Goal: Information Seeking & Learning: Learn about a topic

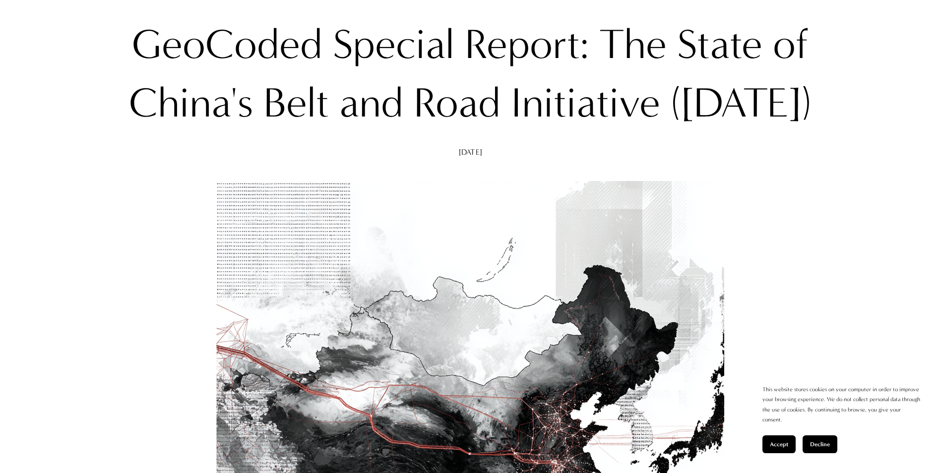
scroll to position [248, 0]
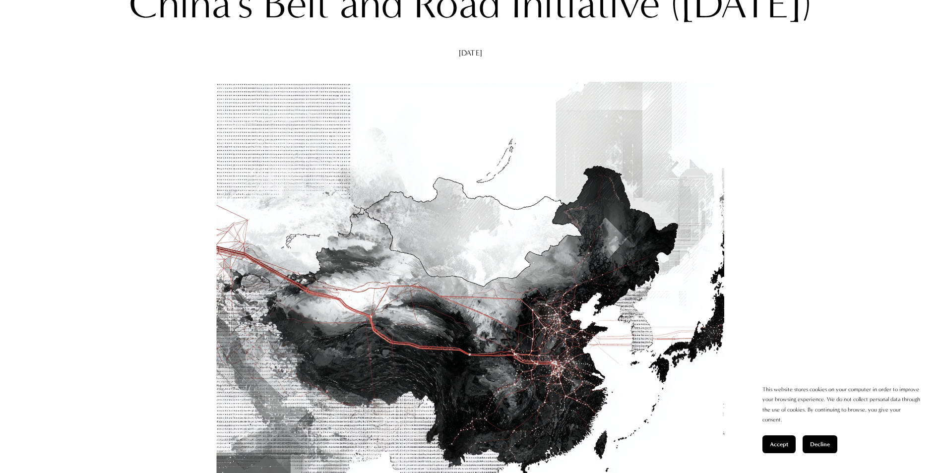
click at [774, 445] on span "Accept" at bounding box center [779, 444] width 18 height 7
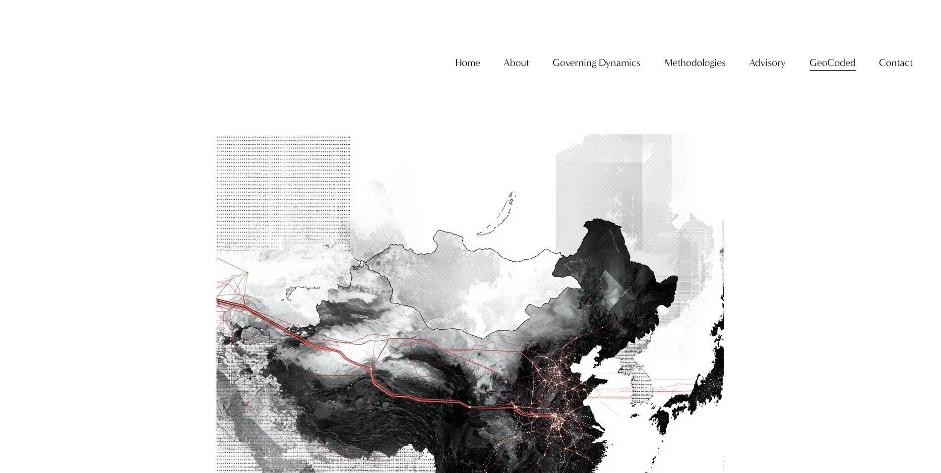
scroll to position [0, 0]
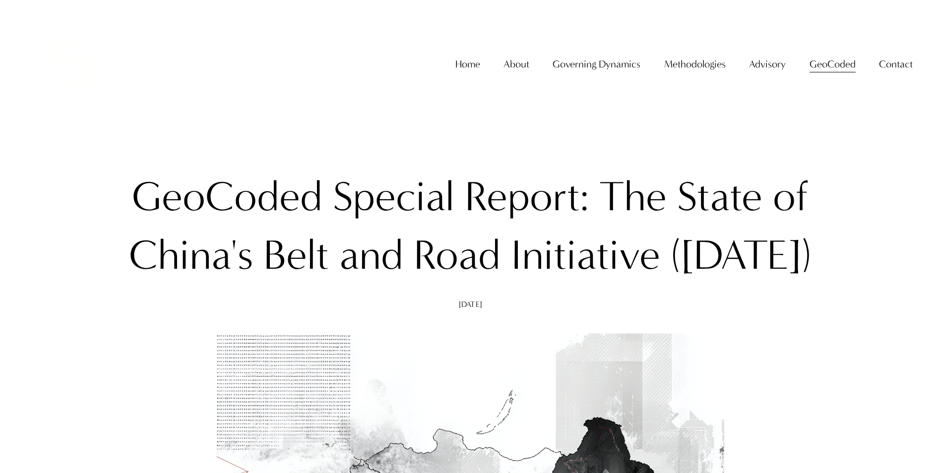
drag, startPoint x: 133, startPoint y: 192, endPoint x: 537, endPoint y: 305, distance: 419.7
click at [537, 285] on h1 "GeoCoded Special Report: The State of China's Belt and Road Initiative ([DATE])" at bounding box center [470, 226] width 699 height 117
drag, startPoint x: 537, startPoint y: 305, endPoint x: 495, endPoint y: 242, distance: 75.9
copy h1 "GeoCoded Special Report: The State of China's Belt and Road Initiative ([DATE])"
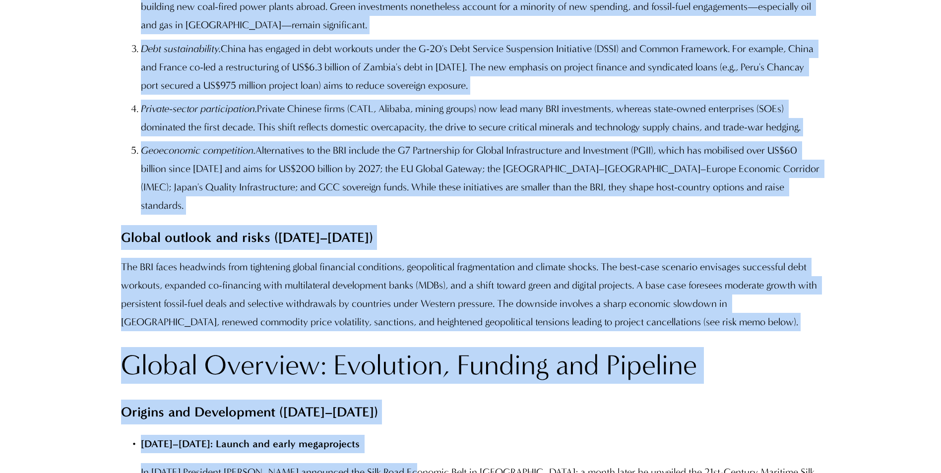
scroll to position [1447, 0]
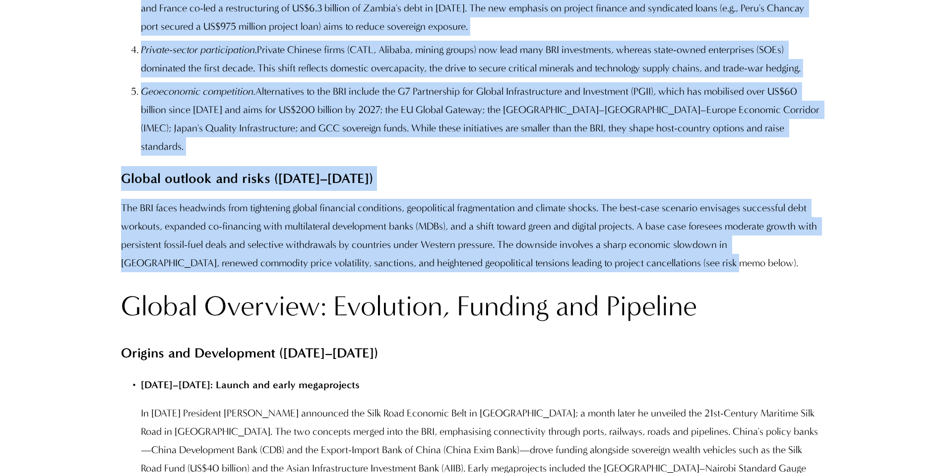
drag, startPoint x: 122, startPoint y: 178, endPoint x: 719, endPoint y: 304, distance: 609.3
copy div "Lor ipsumd Sitamet consectetu adipis eli seddoei tem INC: Utlabor, "etdol mag a…"
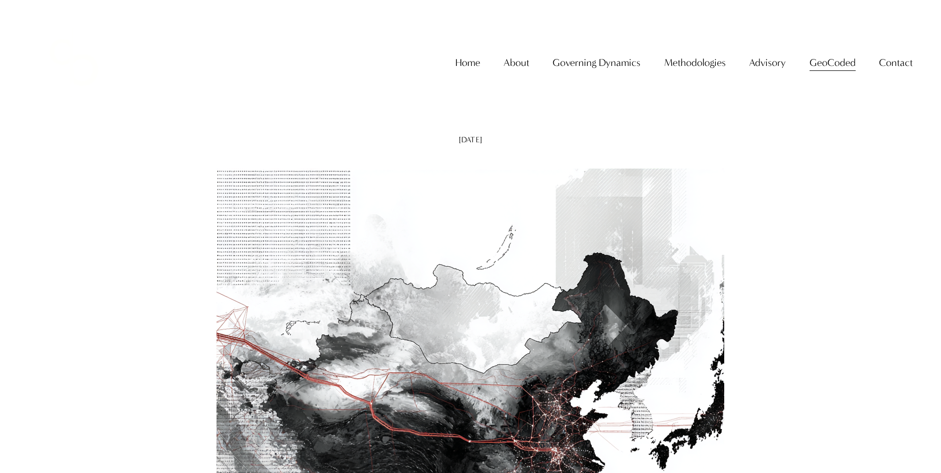
scroll to position [157, 0]
